Goal: Check status: Check status

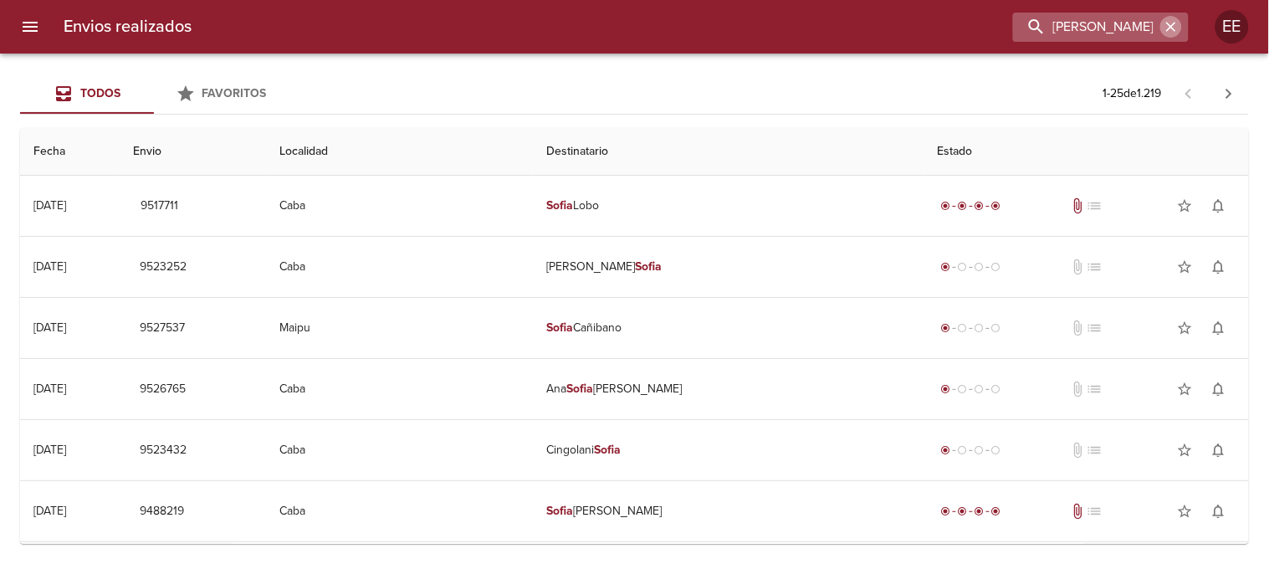
click at [1174, 34] on icon "button" at bounding box center [1171, 26] width 17 height 17
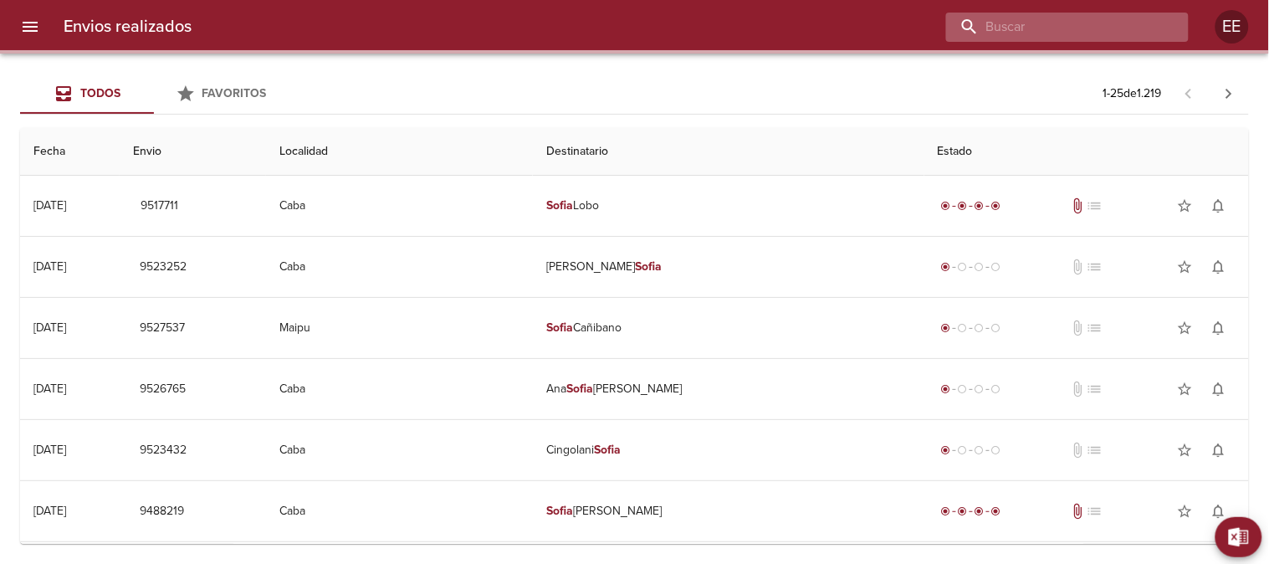
click at [1135, 23] on input "buscar" at bounding box center [1053, 27] width 214 height 29
paste input "[PERSON_NAME]"
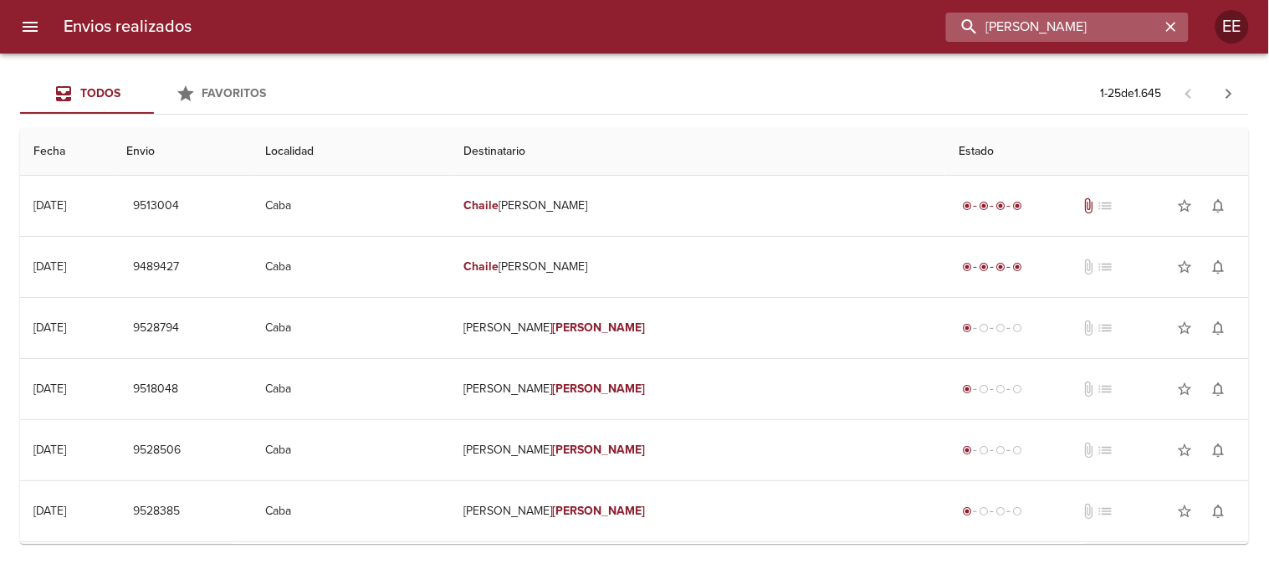
click at [992, 27] on input "[PERSON_NAME]" at bounding box center [1053, 27] width 214 height 29
paste input "WA2302"
drag, startPoint x: 1135, startPoint y: 27, endPoint x: 1048, endPoint y: 31, distance: 86.3
click at [1048, 31] on input "WA2302 [PERSON_NAME]" at bounding box center [1053, 27] width 214 height 29
type input "WA2302"
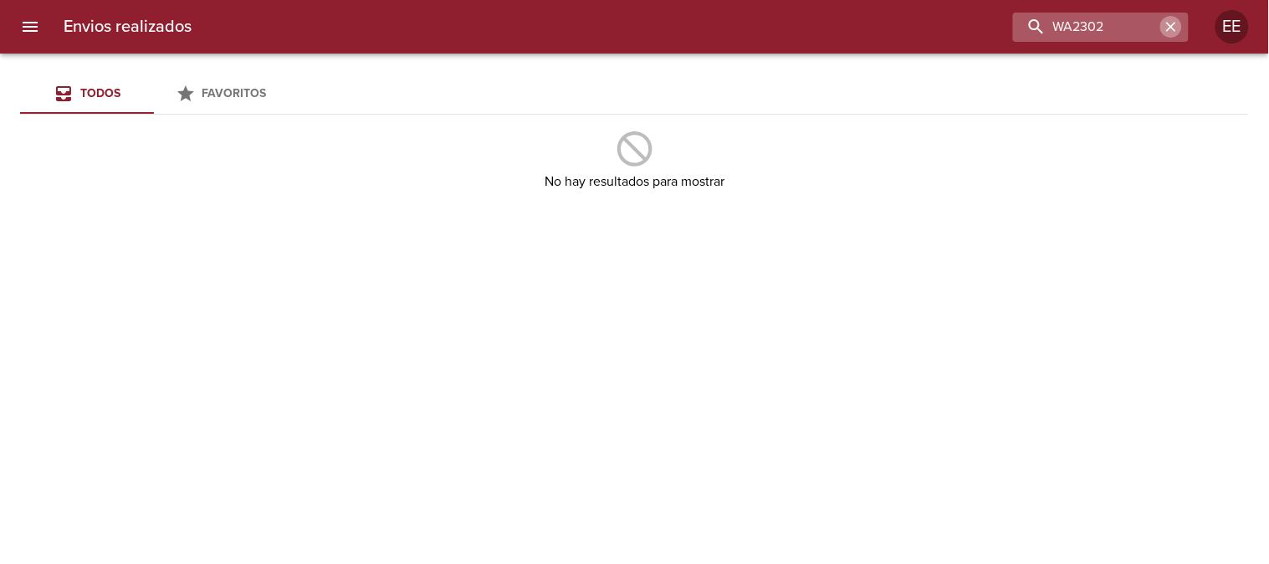
click at [1171, 26] on icon "button" at bounding box center [1171, 27] width 10 height 10
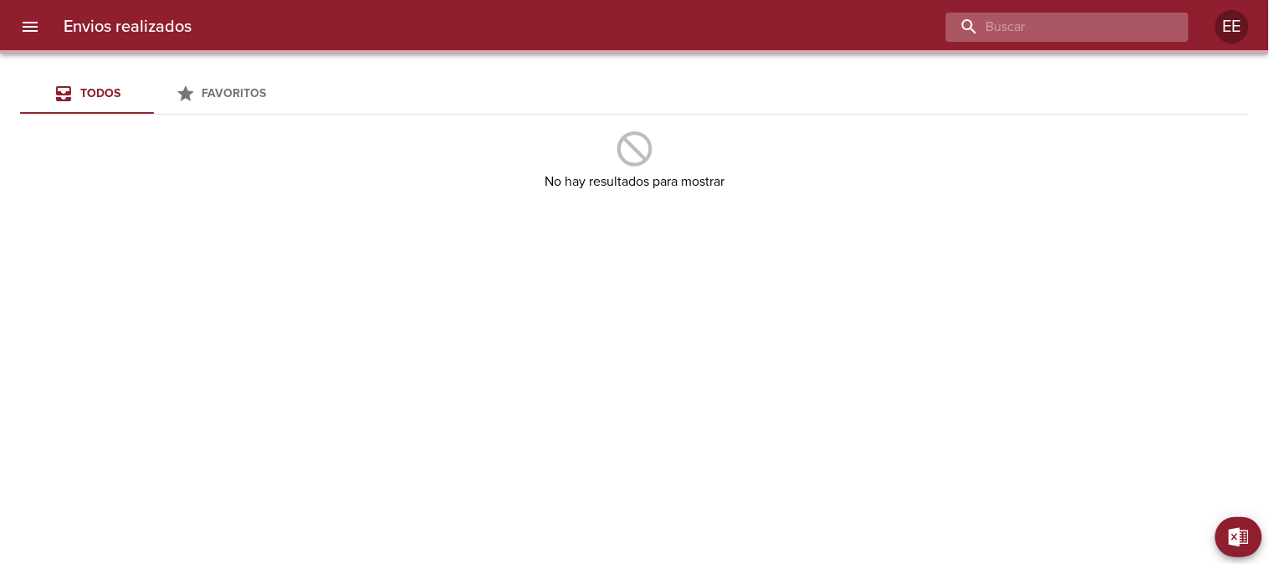
click at [1119, 31] on input "buscar" at bounding box center [1053, 27] width 214 height 29
paste input "[PERSON_NAME] [PERSON_NAME]"
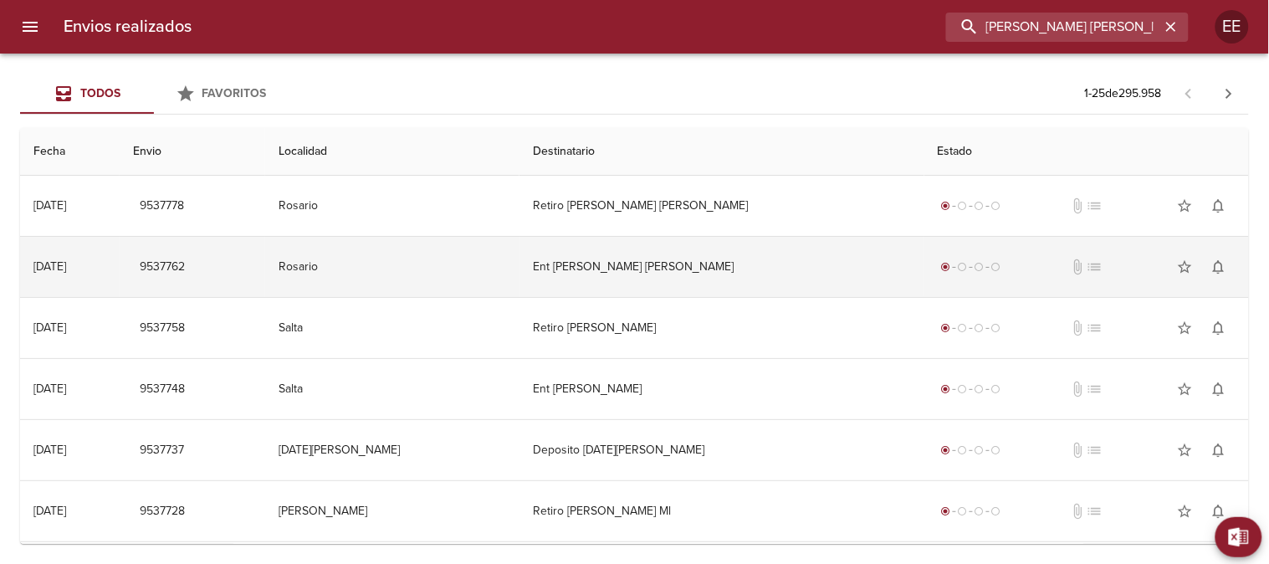
scroll to position [0, 44]
type input "[PERSON_NAME] [PERSON_NAME]"
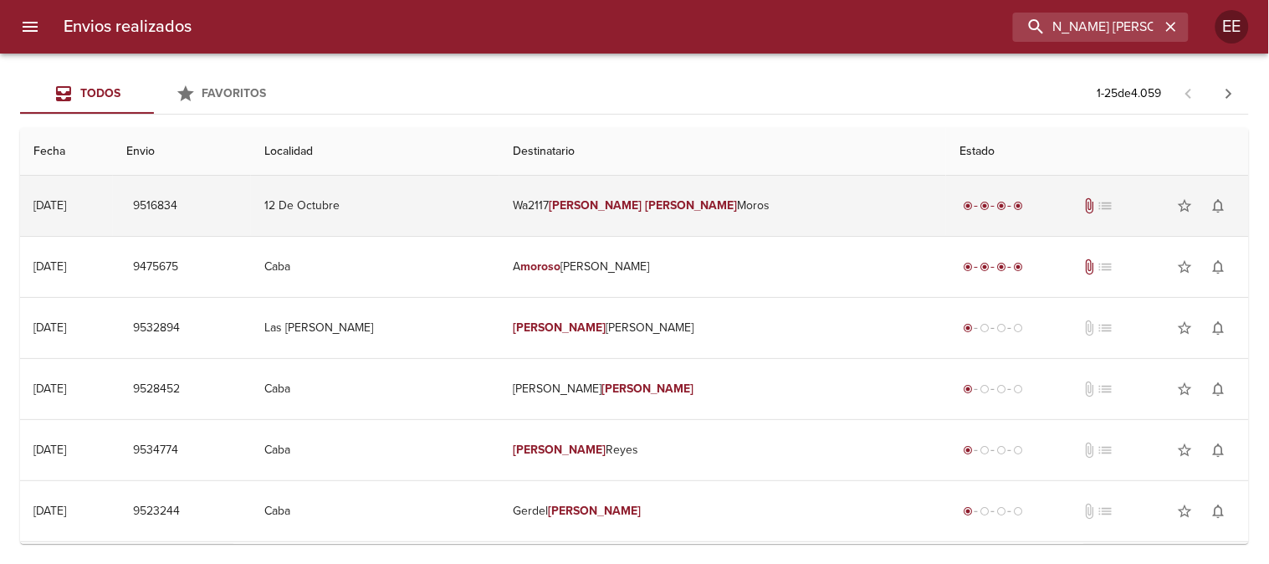
scroll to position [0, 0]
click at [705, 208] on td "Wa2117 [PERSON_NAME]" at bounding box center [723, 206] width 447 height 60
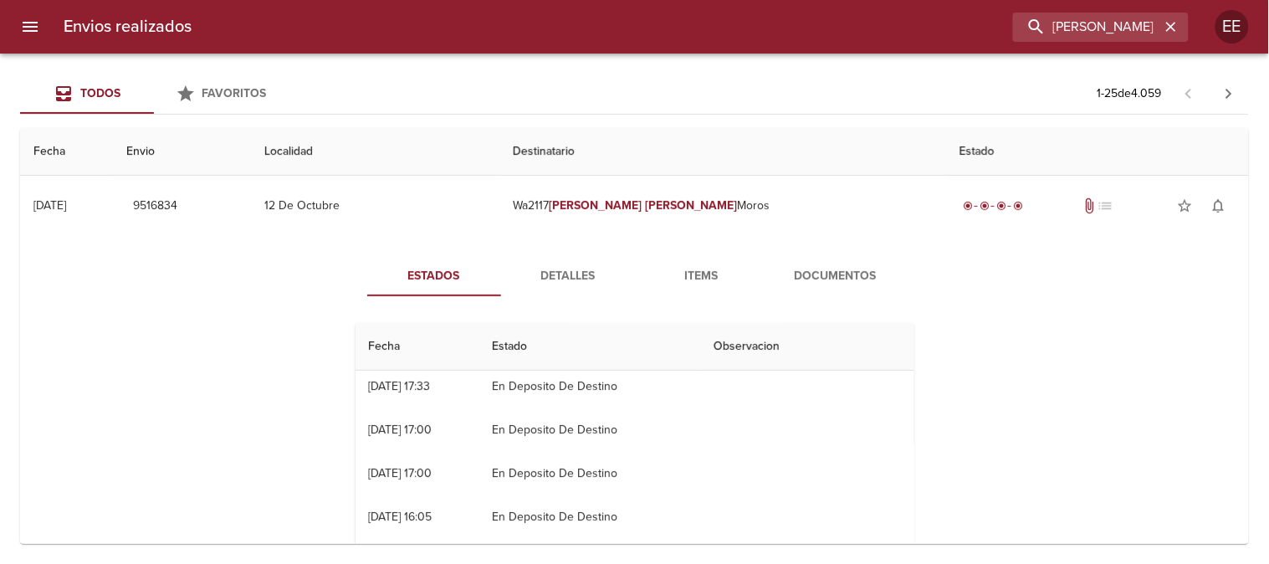
scroll to position [279, 0]
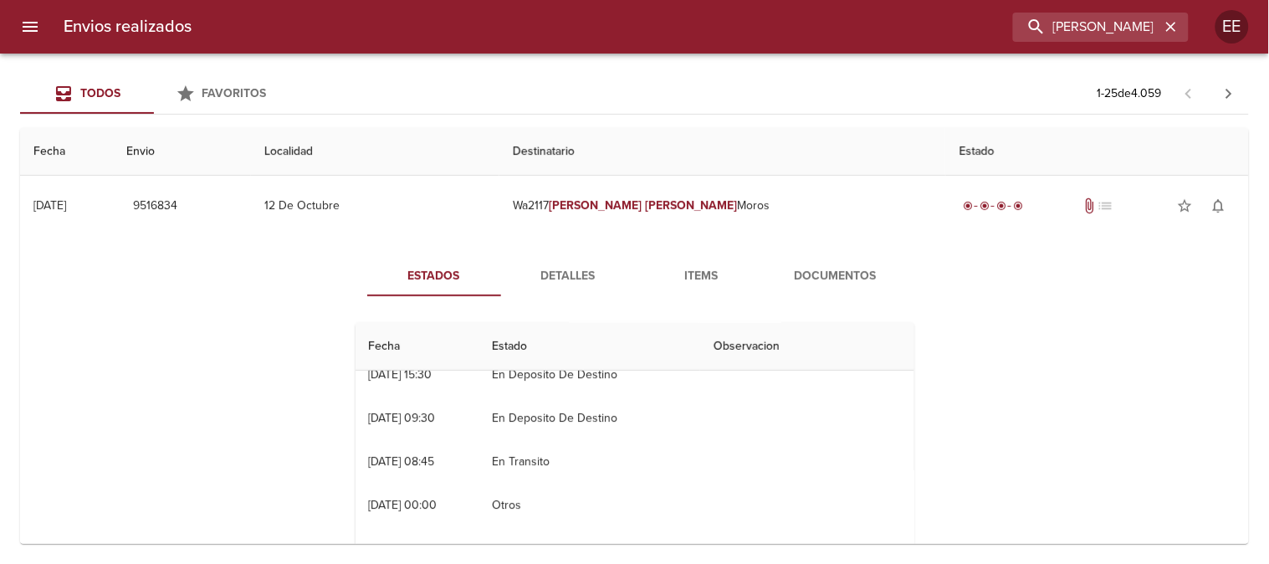
click at [561, 277] on span "Detalles" at bounding box center [568, 276] width 114 height 21
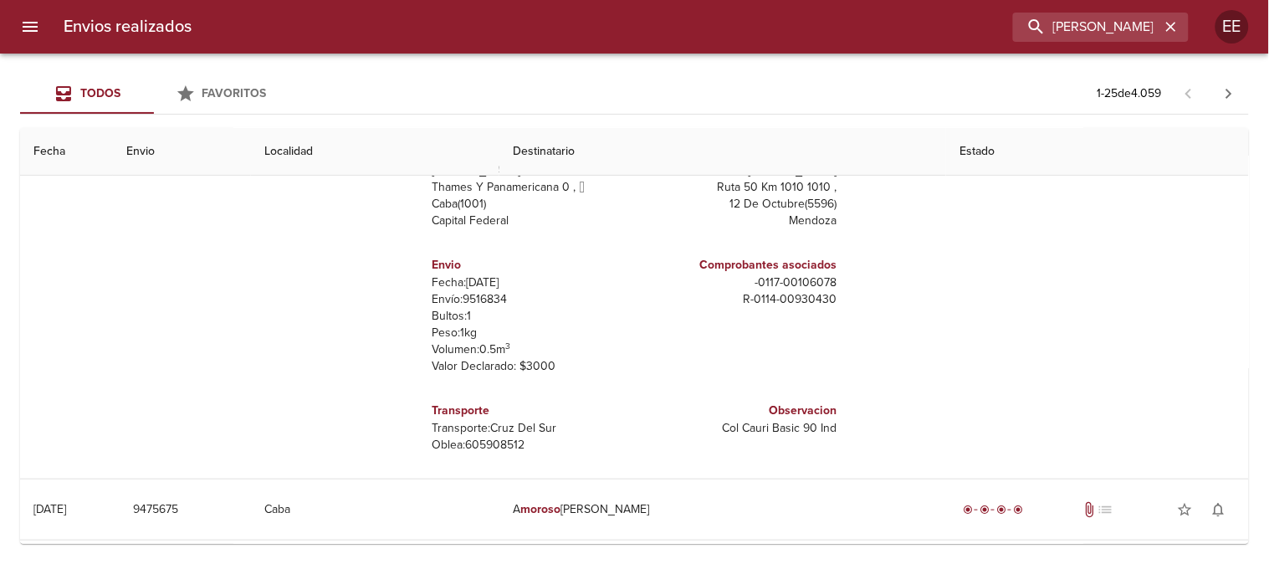
scroll to position [0, 0]
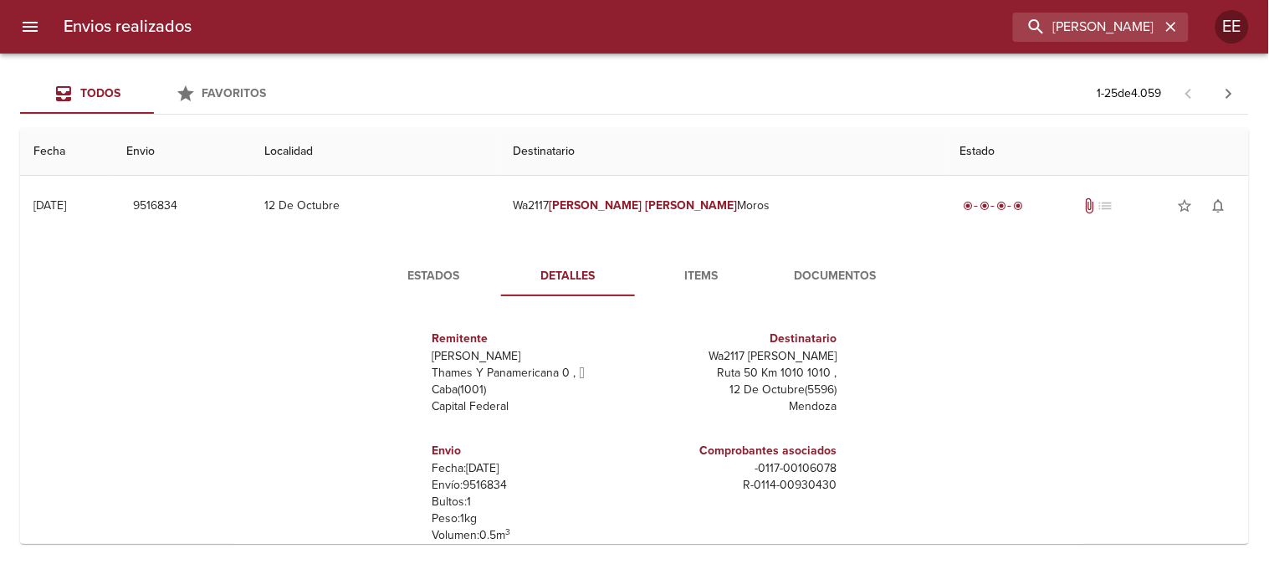
click at [424, 276] on span "Estados" at bounding box center [434, 276] width 114 height 21
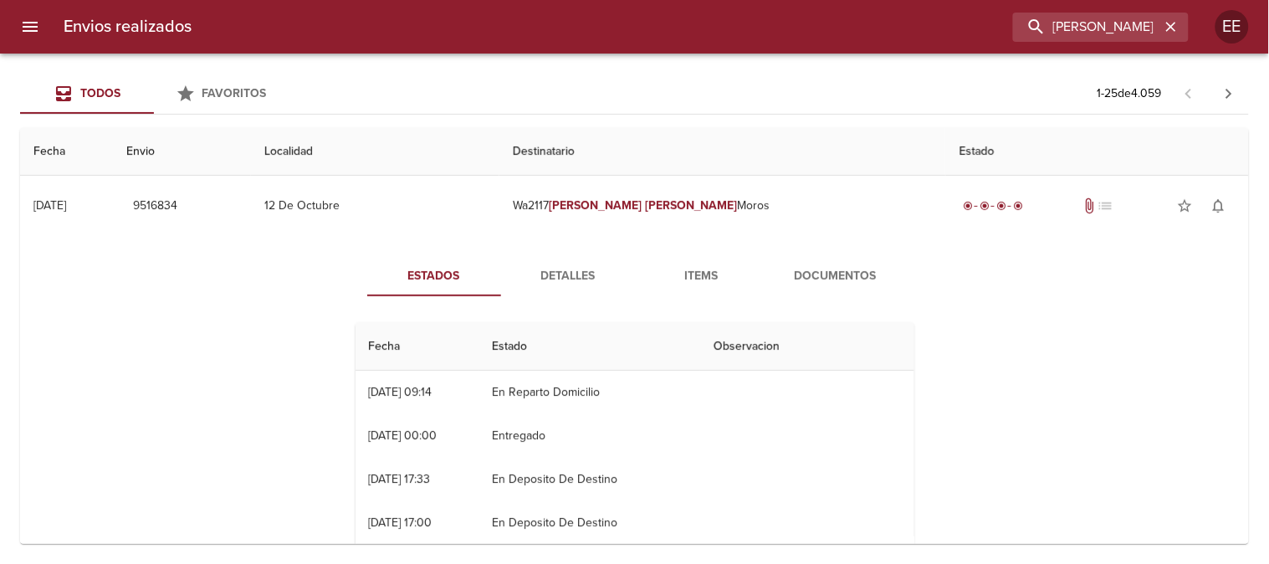
scroll to position [93, 0]
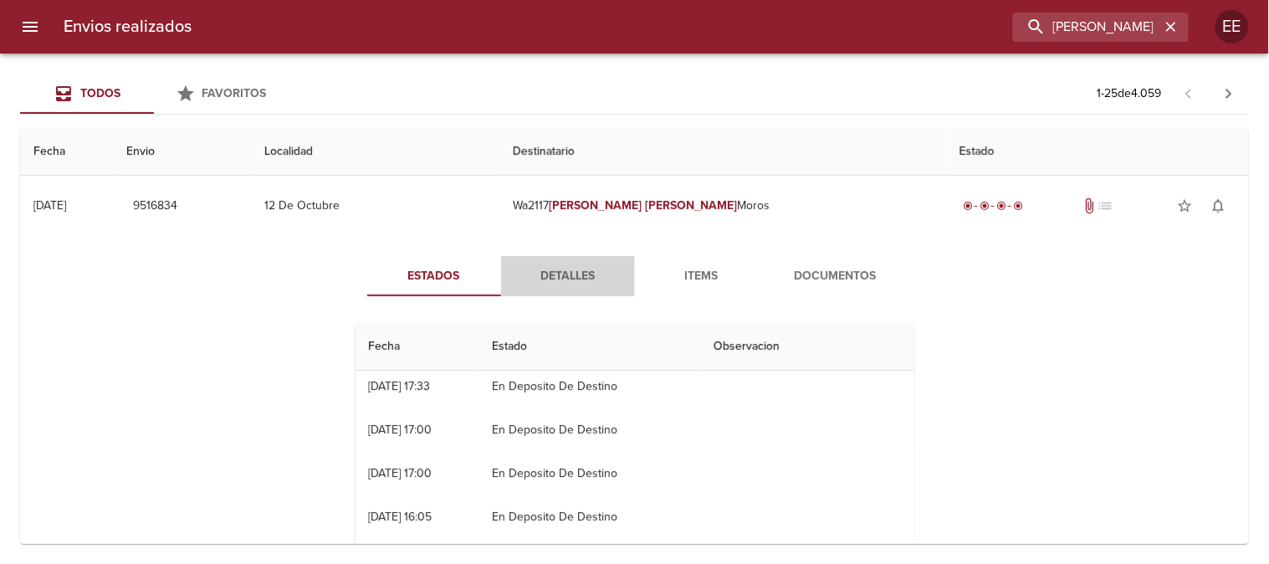
click at [566, 281] on span "Detalles" at bounding box center [568, 276] width 114 height 21
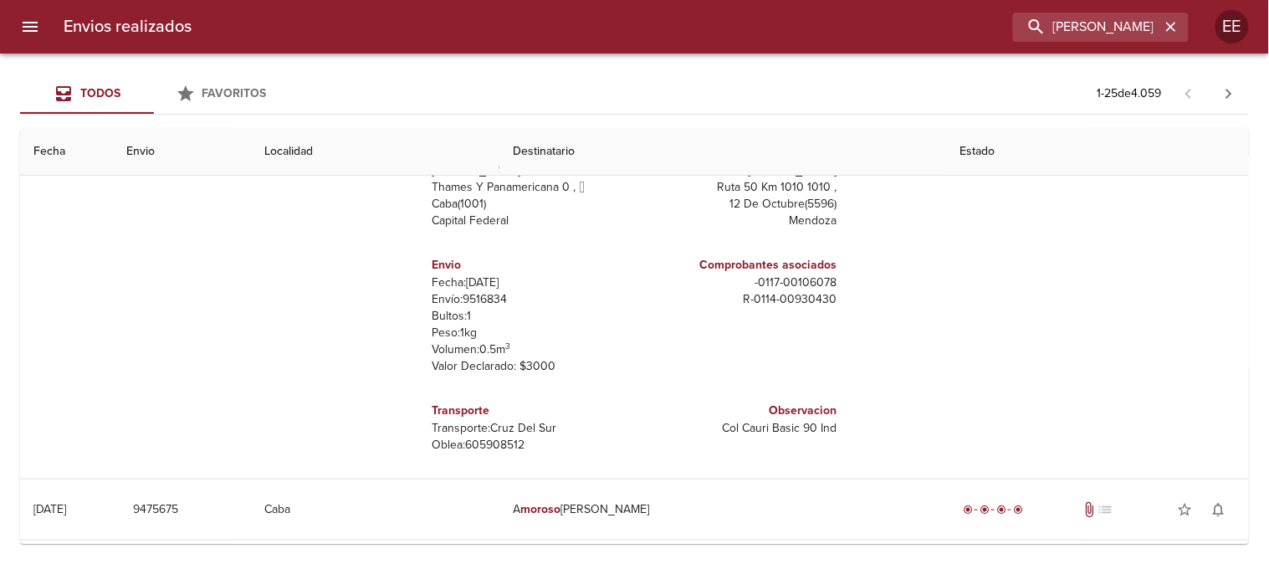
scroll to position [0, 0]
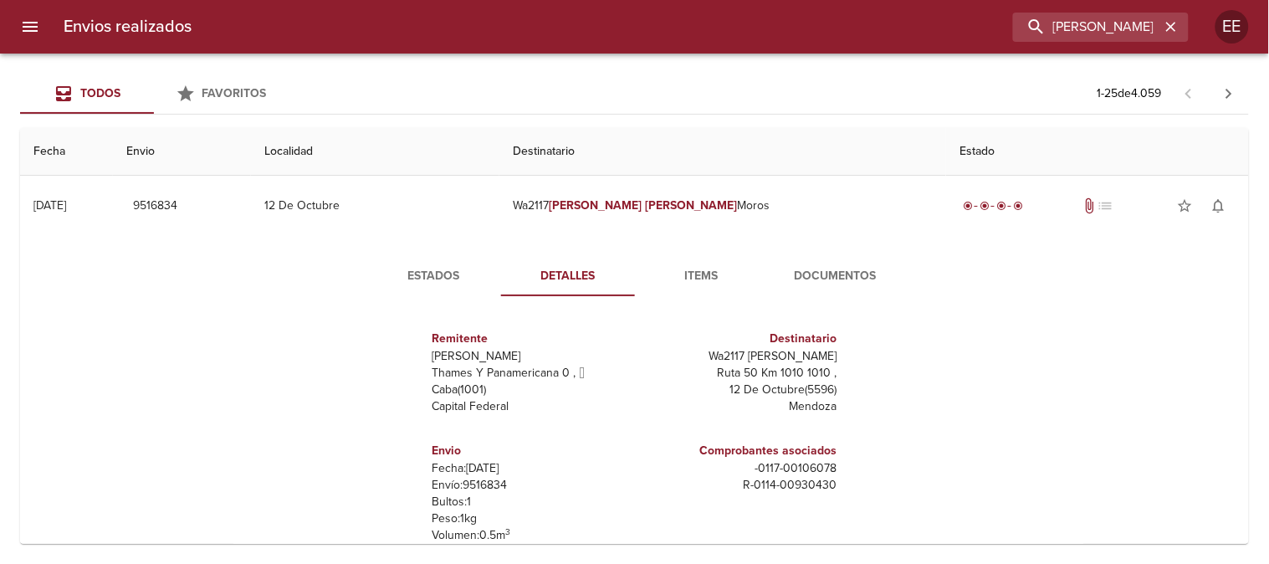
click at [435, 268] on span "Estados" at bounding box center [434, 276] width 114 height 21
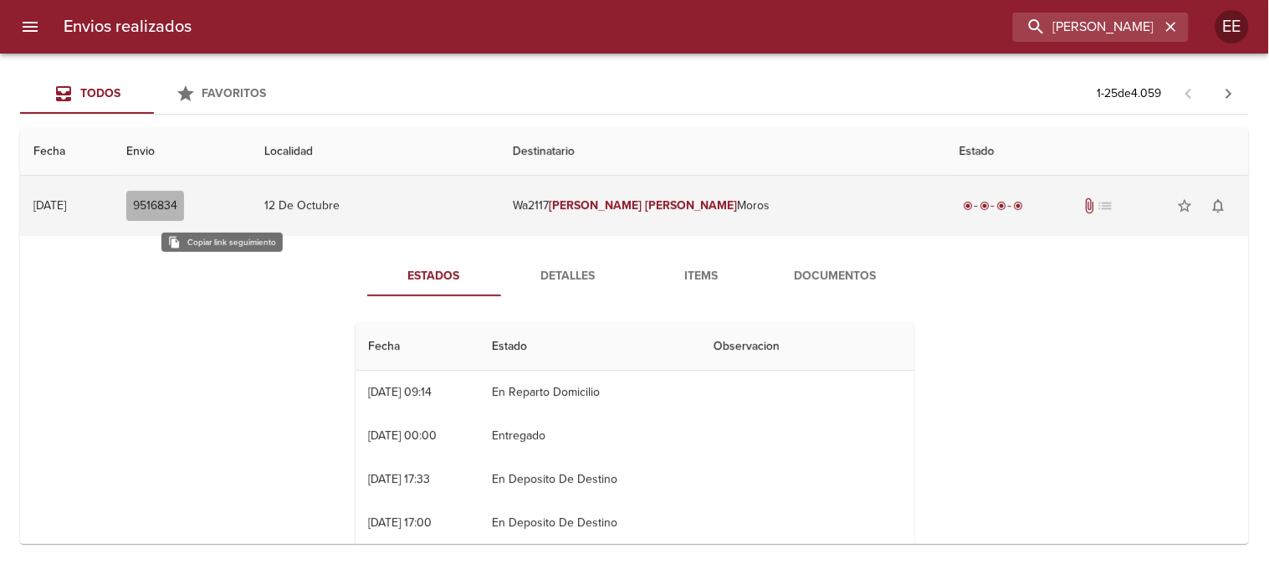
click at [177, 205] on span "9516834" at bounding box center [155, 206] width 44 height 21
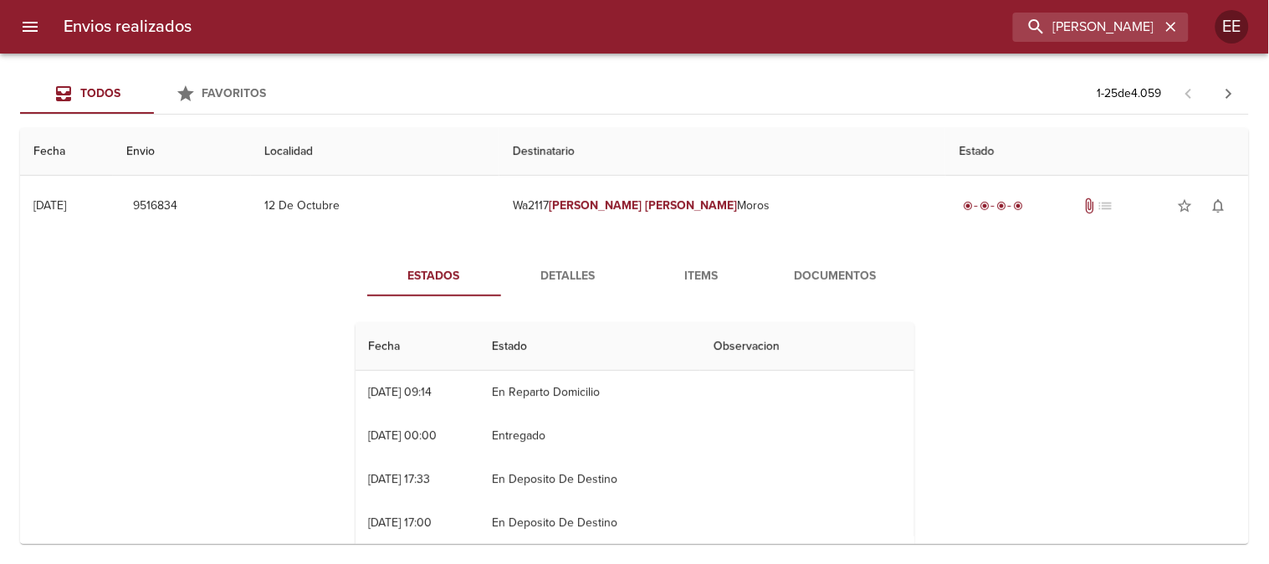
click at [566, 282] on span "Detalles" at bounding box center [568, 276] width 114 height 21
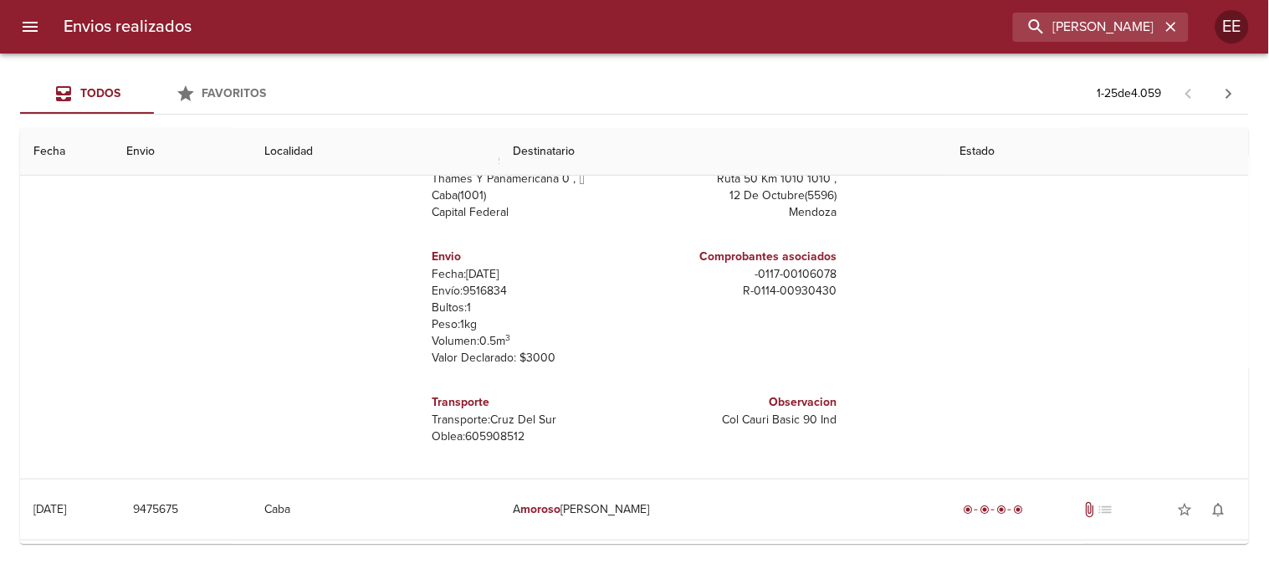
scroll to position [372, 0]
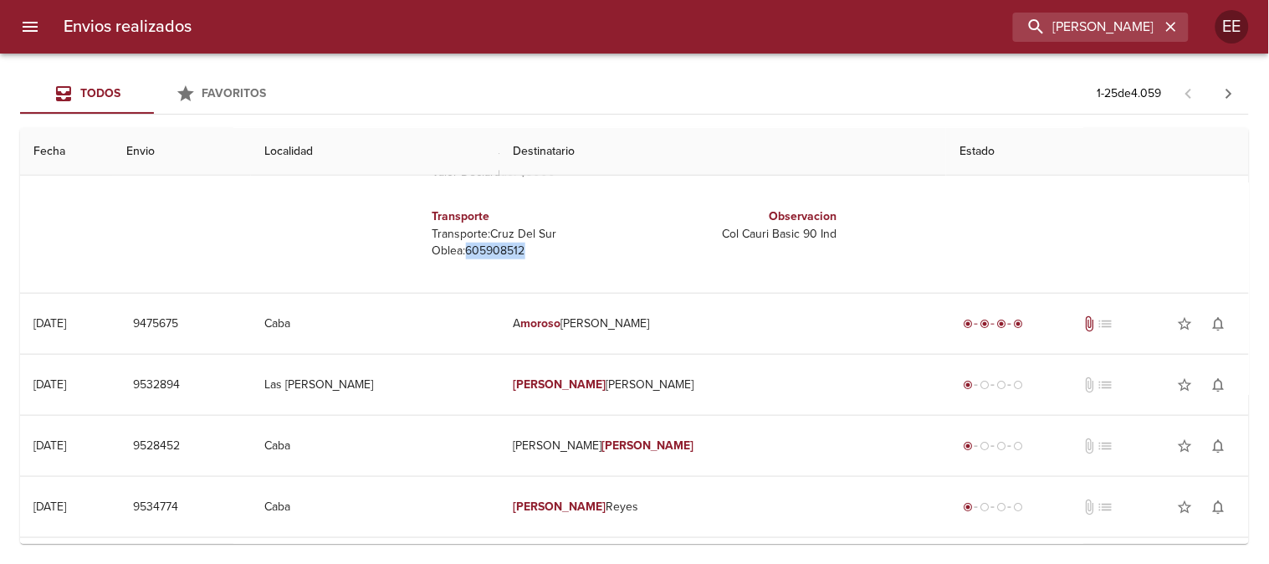
drag, startPoint x: 505, startPoint y: 254, endPoint x: 457, endPoint y: 255, distance: 48.6
click at [457, 255] on p "[PERSON_NAME]: 605908512" at bounding box center [531, 251] width 196 height 17
copy p "605908512"
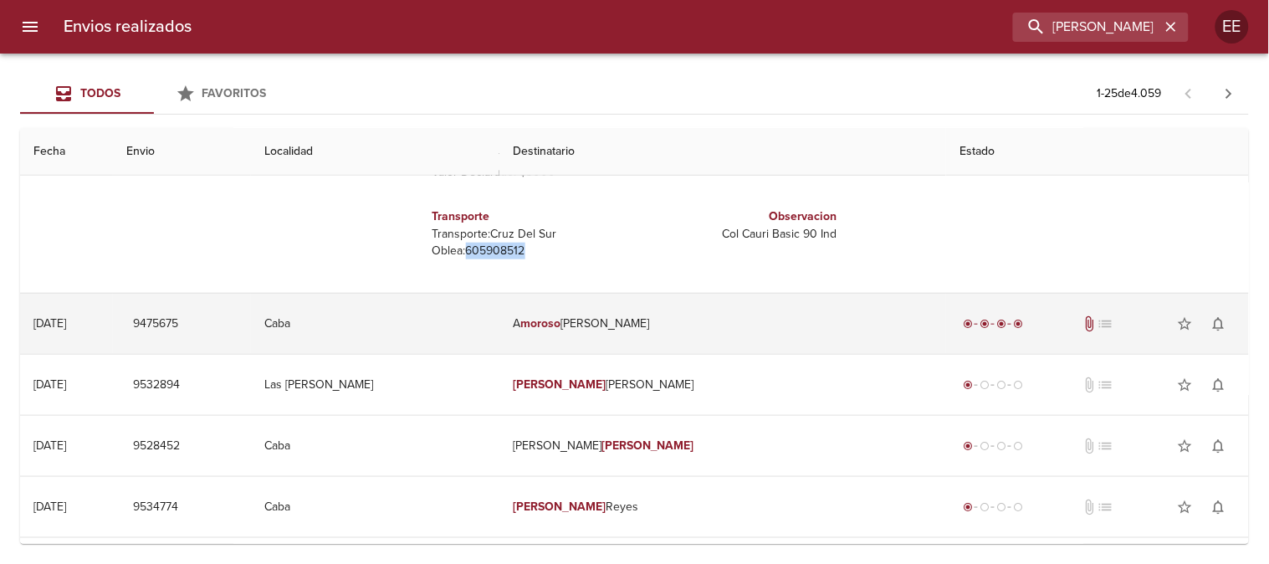
scroll to position [0, 0]
